Goal: Transaction & Acquisition: Download file/media

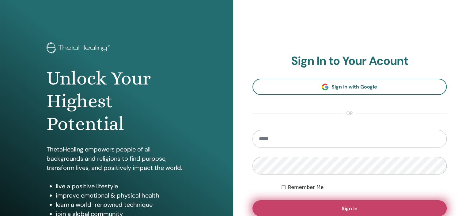
type input "**********"
click at [345, 207] on span "Sign In" at bounding box center [350, 208] width 16 height 6
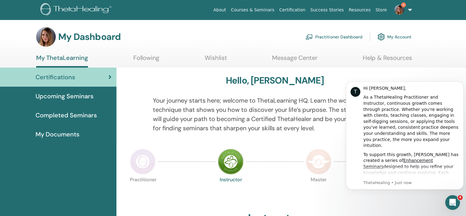
click at [111, 77] on icon at bounding box center [110, 77] width 3 height 6
click at [462, 85] on icon "Dismiss notification" at bounding box center [462, 82] width 3 height 3
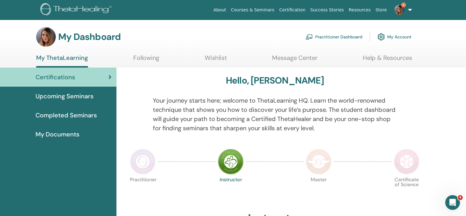
click at [391, 37] on link "My Account" at bounding box center [395, 36] width 34 height 13
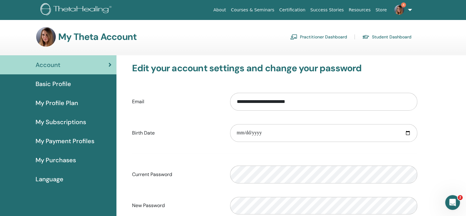
click at [66, 102] on span "My Profile Plan" at bounding box center [57, 102] width 43 height 9
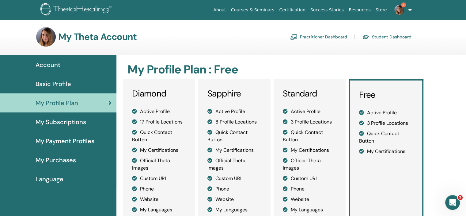
click at [61, 86] on span "Basic Profile" at bounding box center [54, 83] width 36 height 9
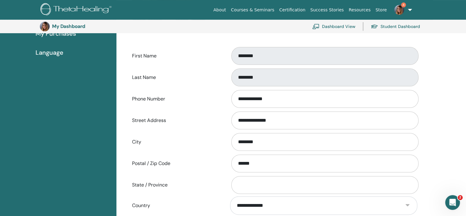
scroll to position [140, 0]
click at [289, 119] on input "**********" at bounding box center [324, 120] width 187 height 18
type input "*"
click at [259, 141] on input "********" at bounding box center [324, 141] width 187 height 18
type input "*"
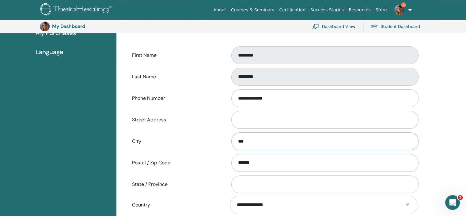
type input "**********"
click at [264, 163] on input "******" at bounding box center [324, 163] width 187 height 18
type input "*"
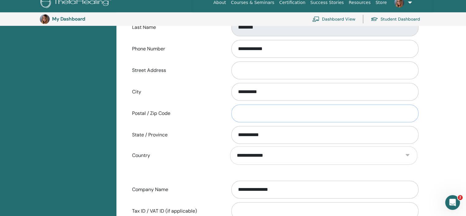
scroll to position [285, 0]
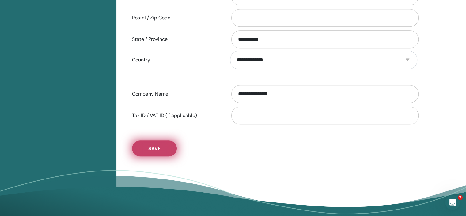
click at [168, 147] on button "Save" at bounding box center [154, 148] width 45 height 16
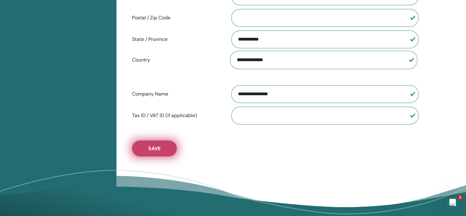
click at [153, 147] on span "Save" at bounding box center [154, 148] width 12 height 6
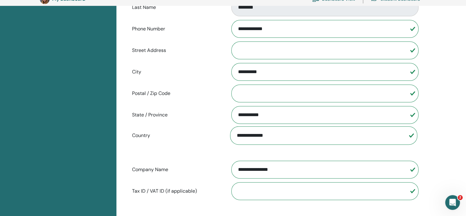
scroll to position [172, 0]
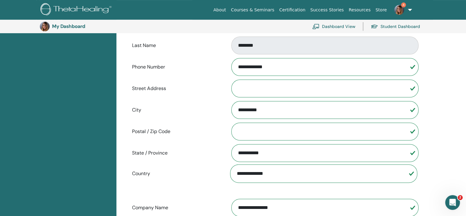
click at [276, 131] on input "Postal / Zip Code" at bounding box center [324, 131] width 187 height 18
type input "********"
click at [265, 84] on input "Street Address" at bounding box center [324, 88] width 187 height 18
type input "**********"
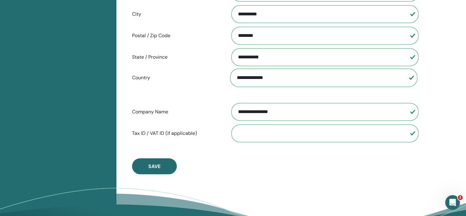
scroll to position [270, 0]
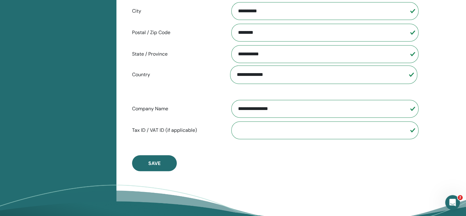
click at [275, 124] on input "Tax ID / VAT ID (if applicable)" at bounding box center [324, 130] width 187 height 18
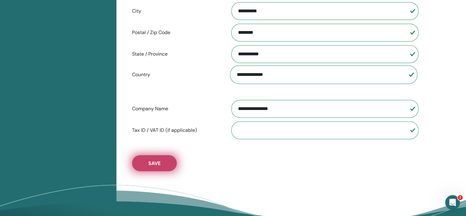
click at [153, 160] on span "Save" at bounding box center [154, 163] width 12 height 6
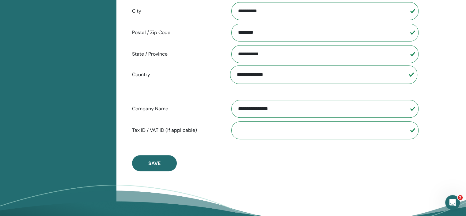
click at [255, 129] on input "Tax ID / VAT ID (if applicable)" at bounding box center [324, 130] width 187 height 18
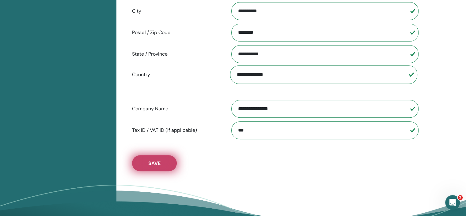
type input "***"
click at [163, 158] on button "Save" at bounding box center [154, 163] width 45 height 16
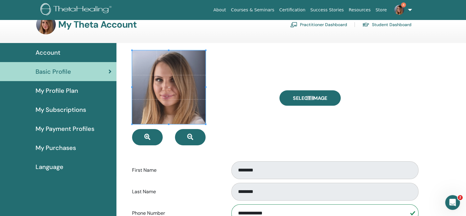
scroll to position [0, 0]
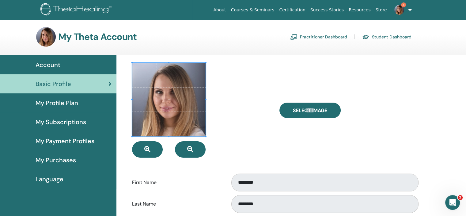
click at [409, 9] on link "4" at bounding box center [402, 10] width 25 height 20
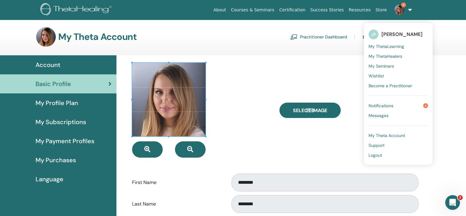
click at [396, 84] on span "Become a Practitioner" at bounding box center [391, 86] width 44 height 6
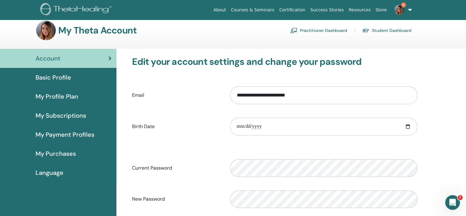
scroll to position [5, 0]
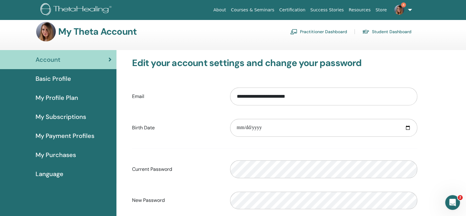
click at [59, 80] on span "Basic Profile" at bounding box center [54, 78] width 36 height 9
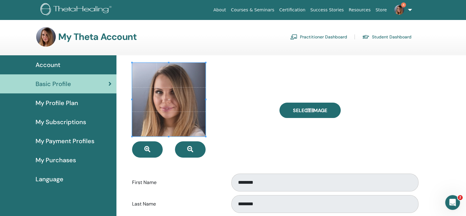
click at [66, 120] on span "My Subscriptions" at bounding box center [61, 121] width 51 height 9
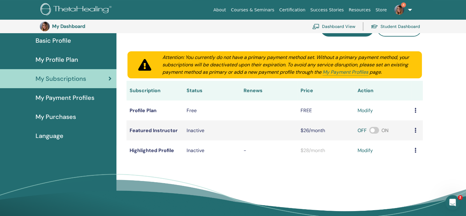
scroll to position [78, 0]
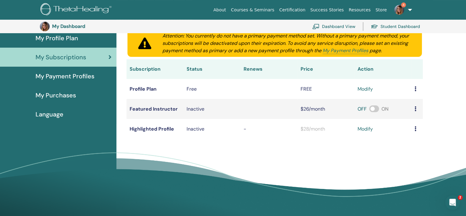
click at [416, 89] on icon at bounding box center [416, 88] width 2 height 5
click at [415, 89] on icon at bounding box center [416, 88] width 2 height 5
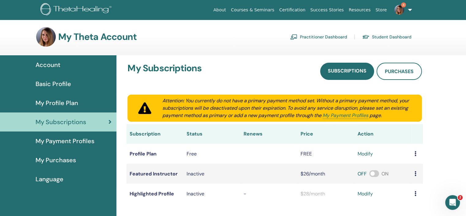
scroll to position [0, 0]
click at [302, 10] on link "Certification" at bounding box center [292, 9] width 31 height 11
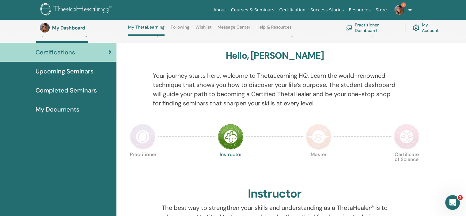
scroll to position [64, 0]
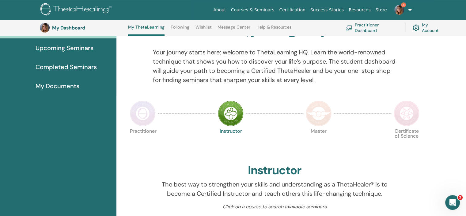
click at [58, 67] on span "Completed Seminars" at bounding box center [66, 66] width 61 height 9
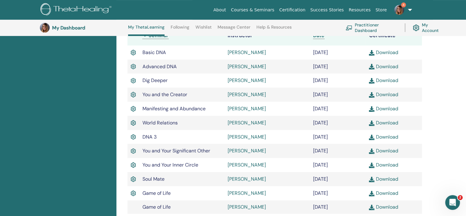
scroll to position [168, 0]
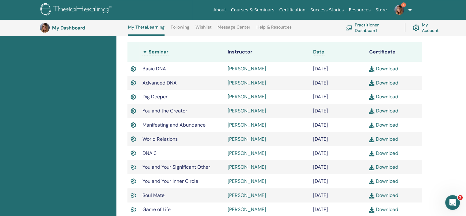
click at [386, 66] on link "Download" at bounding box center [383, 68] width 29 height 6
click at [388, 83] on link "Download" at bounding box center [383, 82] width 29 height 6
click at [388, 97] on link "Download" at bounding box center [383, 96] width 29 height 6
click at [386, 110] on link "Download" at bounding box center [383, 110] width 29 height 6
click at [383, 124] on link "Download" at bounding box center [383, 124] width 29 height 6
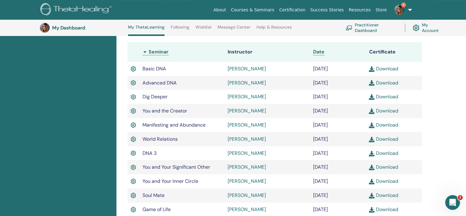
click at [385, 142] on link "Download" at bounding box center [383, 139] width 29 height 6
click at [385, 153] on link "Download" at bounding box center [383, 153] width 29 height 6
click at [386, 167] on link "Download" at bounding box center [383, 166] width 29 height 6
click at [386, 181] on link "Download" at bounding box center [383, 181] width 29 height 6
click at [385, 196] on link "Download" at bounding box center [383, 195] width 29 height 6
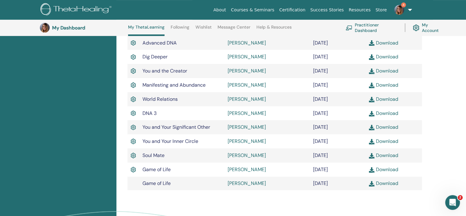
scroll to position [218, 0]
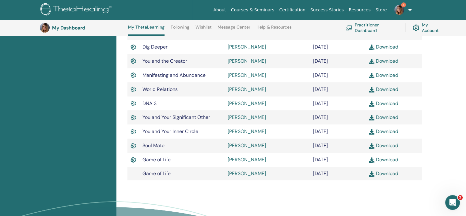
click at [380, 162] on link "Download" at bounding box center [383, 159] width 29 height 6
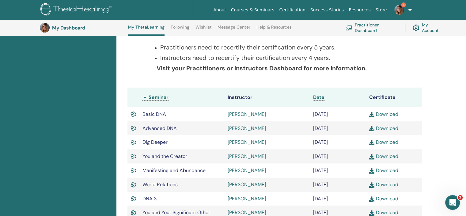
scroll to position [130, 0]
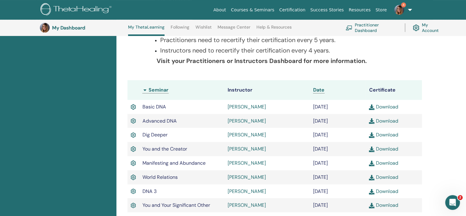
click at [389, 106] on link "Download" at bounding box center [383, 106] width 29 height 6
